Goal: Use online tool/utility: Utilize a website feature to perform a specific function

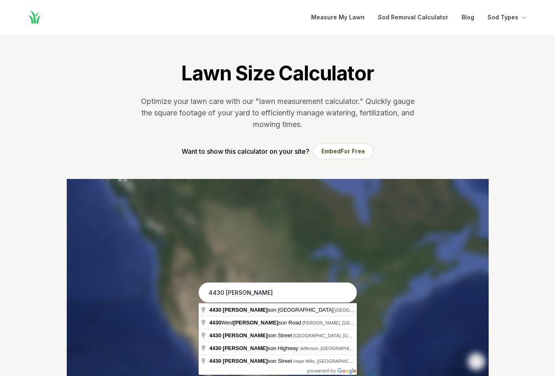
type input "[STREET_ADDRESS]"
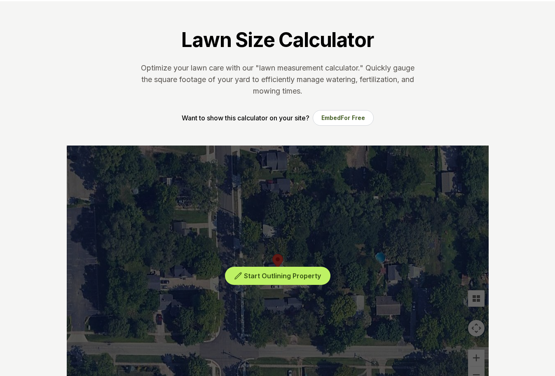
scroll to position [82, 0]
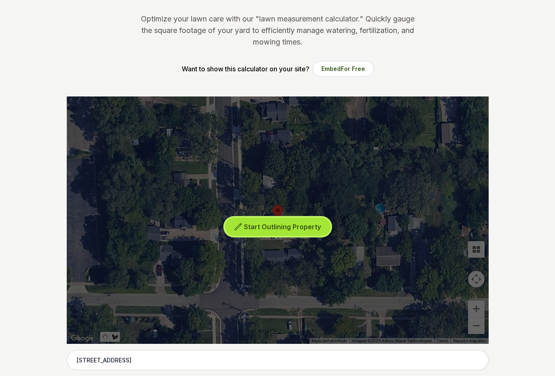
click at [279, 223] on span "Start Outlining Property" at bounding box center [282, 227] width 77 height 8
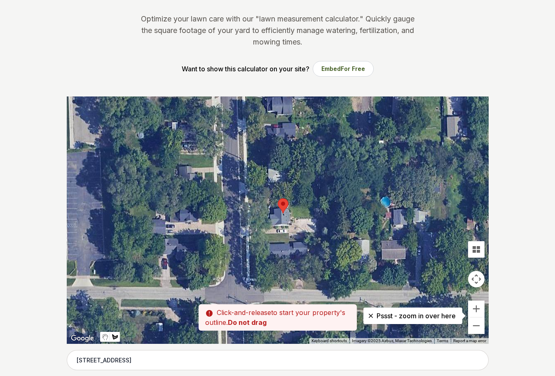
drag, startPoint x: 305, startPoint y: 238, endPoint x: 311, endPoint y: 230, distance: 10.0
click at [311, 230] on div at bounding box center [278, 219] width 422 height 247
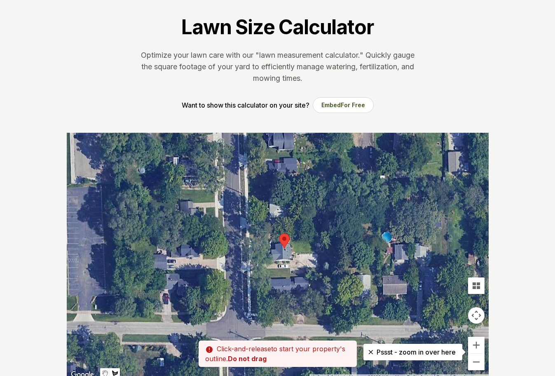
scroll to position [0, 0]
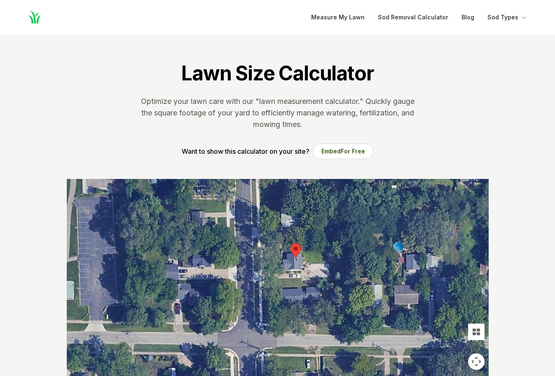
drag, startPoint x: 309, startPoint y: 264, endPoint x: 321, endPoint y: 228, distance: 37.9
click at [321, 228] on div at bounding box center [278, 302] width 422 height 247
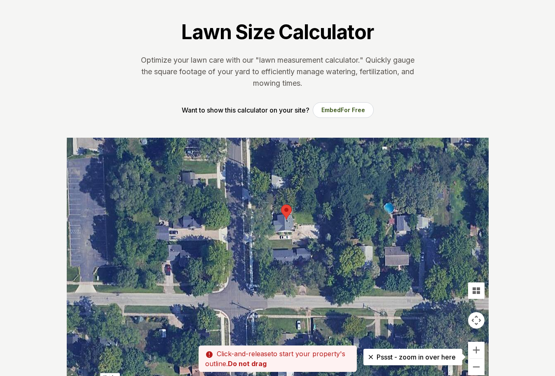
click at [345, 234] on div at bounding box center [278, 261] width 422 height 247
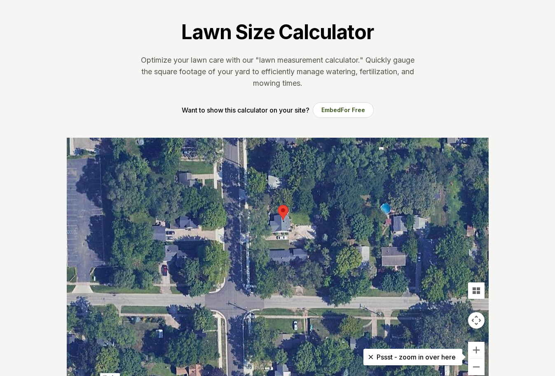
click at [293, 223] on div at bounding box center [278, 261] width 422 height 247
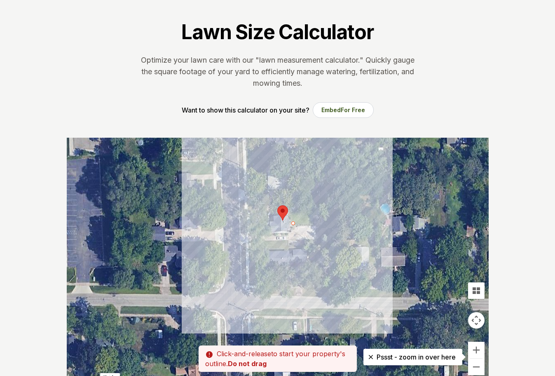
drag, startPoint x: 316, startPoint y: 226, endPoint x: 310, endPoint y: 230, distance: 6.8
click at [310, 230] on div at bounding box center [278, 261] width 422 height 247
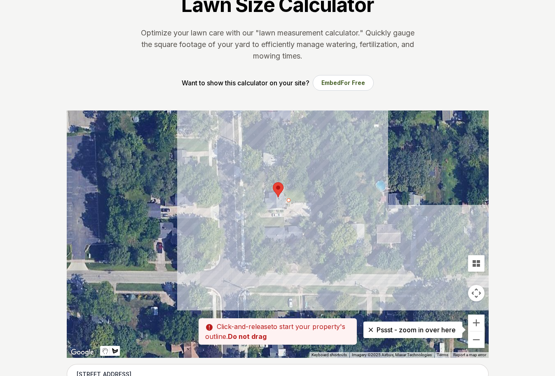
scroll to position [82, 0]
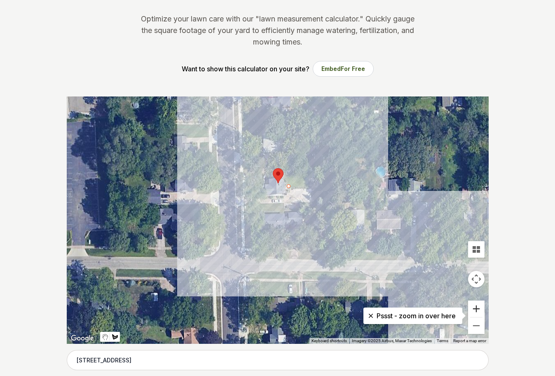
click at [476, 305] on button "Zoom in" at bounding box center [476, 308] width 16 height 16
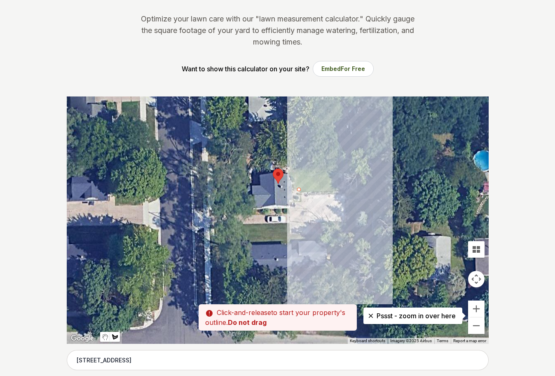
drag, startPoint x: 335, startPoint y: 188, endPoint x: 335, endPoint y: 228, distance: 40.4
click at [334, 228] on div at bounding box center [278, 219] width 422 height 247
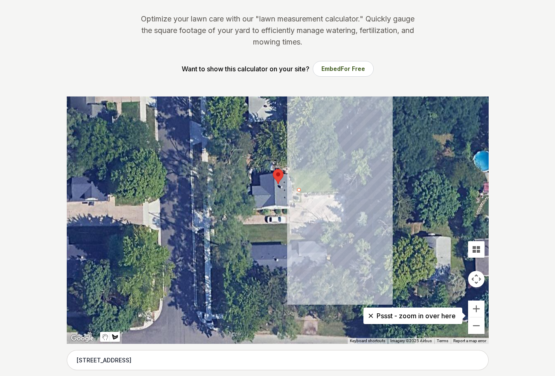
click at [339, 194] on div at bounding box center [278, 219] width 422 height 247
click at [340, 186] on div at bounding box center [278, 219] width 422 height 247
click at [341, 162] on div at bounding box center [278, 219] width 422 height 247
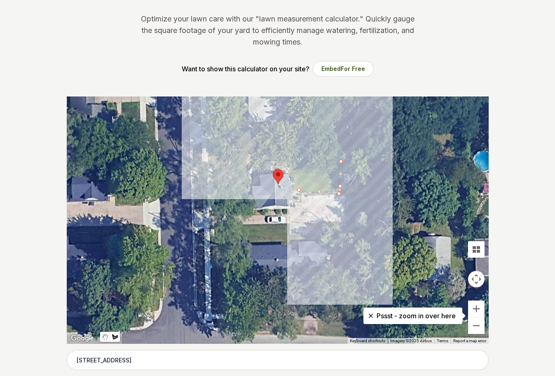
click at [289, 169] on div at bounding box center [278, 219] width 422 height 247
click at [299, 189] on div at bounding box center [278, 219] width 422 height 247
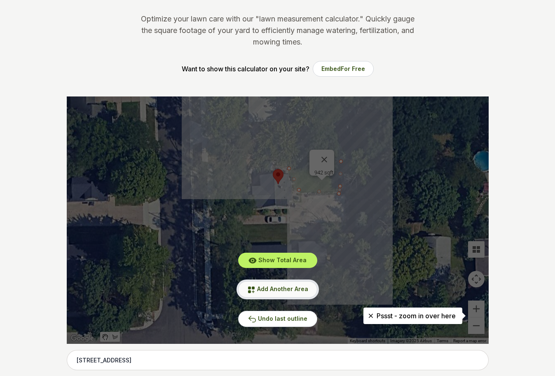
click at [277, 285] on span "Add Another Area" at bounding box center [282, 288] width 51 height 7
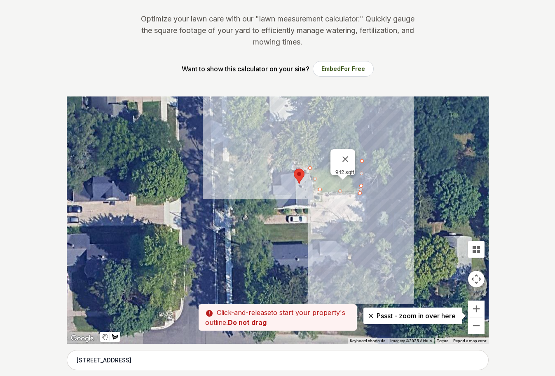
drag, startPoint x: 278, startPoint y: 227, endPoint x: 306, endPoint y: 224, distance: 28.6
click at [305, 224] on div at bounding box center [278, 219] width 422 height 247
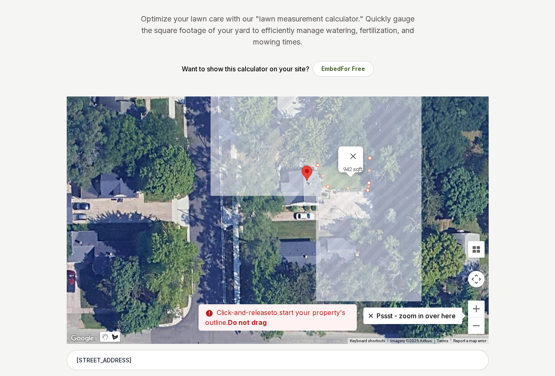
click at [318, 220] on div at bounding box center [278, 219] width 422 height 247
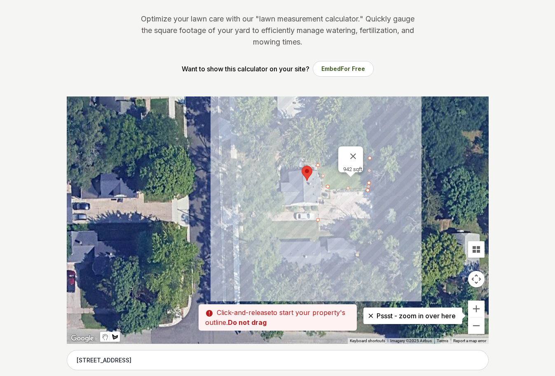
click at [319, 233] on div at bounding box center [278, 219] width 422 height 247
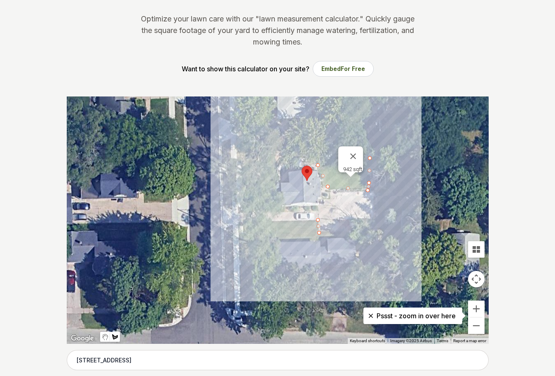
click at [241, 230] on div at bounding box center [278, 219] width 422 height 247
click at [243, 223] on div at bounding box center [278, 219] width 422 height 247
click at [316, 220] on div at bounding box center [278, 219] width 422 height 247
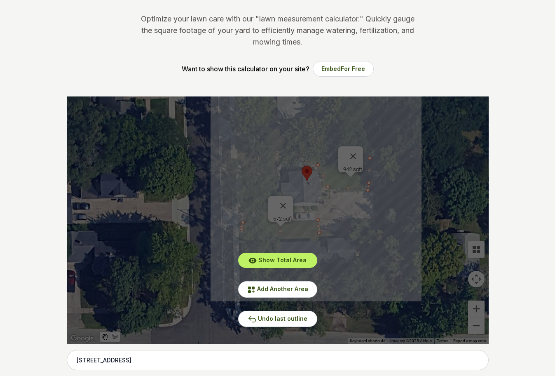
click at [496, 67] on section "Lawn Size Calculator Optimize your lawn care with our "lawn measurement calcula…" at bounding box center [278, 24] width 448 height 144
